Goal: Transaction & Acquisition: Subscribe to service/newsletter

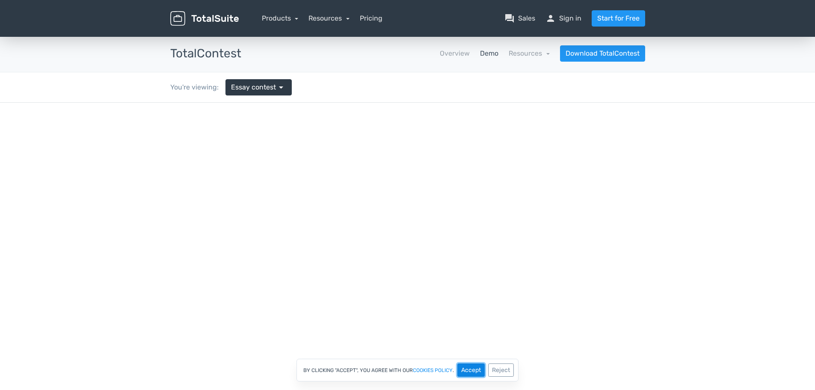
click at [266, 370] on button "Accept" at bounding box center [471, 369] width 27 height 13
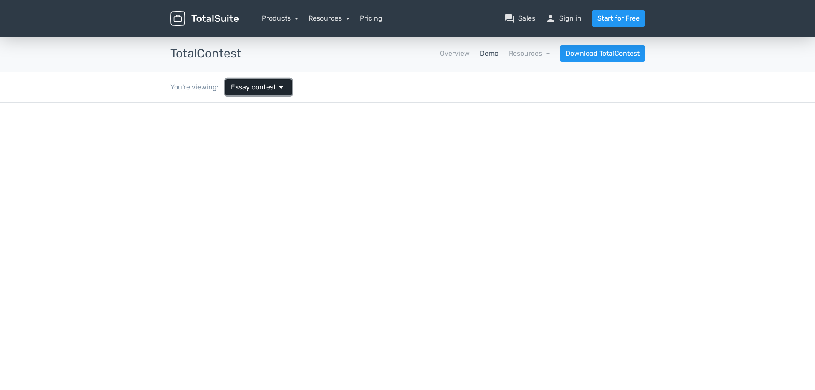
click at [266, 84] on span "Essay contest" at bounding box center [253, 87] width 45 height 10
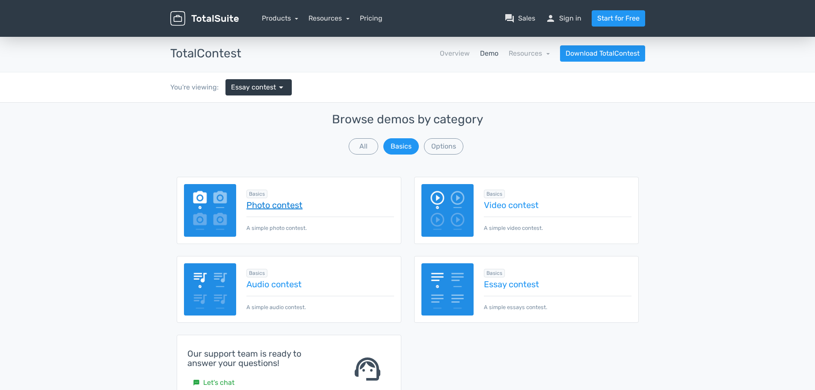
click at [266, 207] on link "Photo contest" at bounding box center [320, 204] width 147 height 9
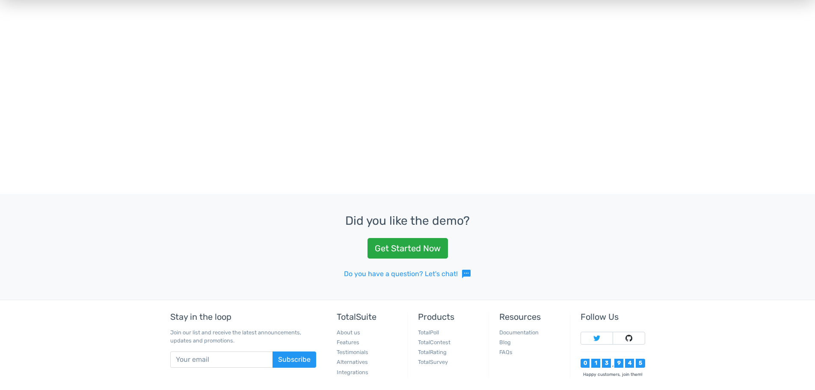
scroll to position [300, 0]
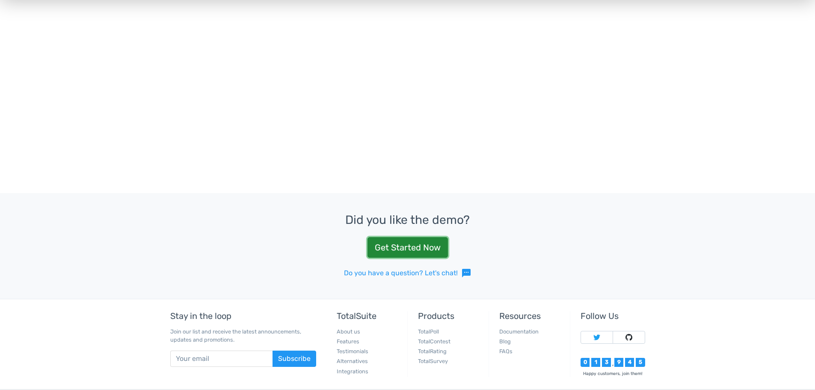
click at [417, 248] on link "Get Started Now" at bounding box center [408, 247] width 80 height 21
